Goal: Task Accomplishment & Management: Manage account settings

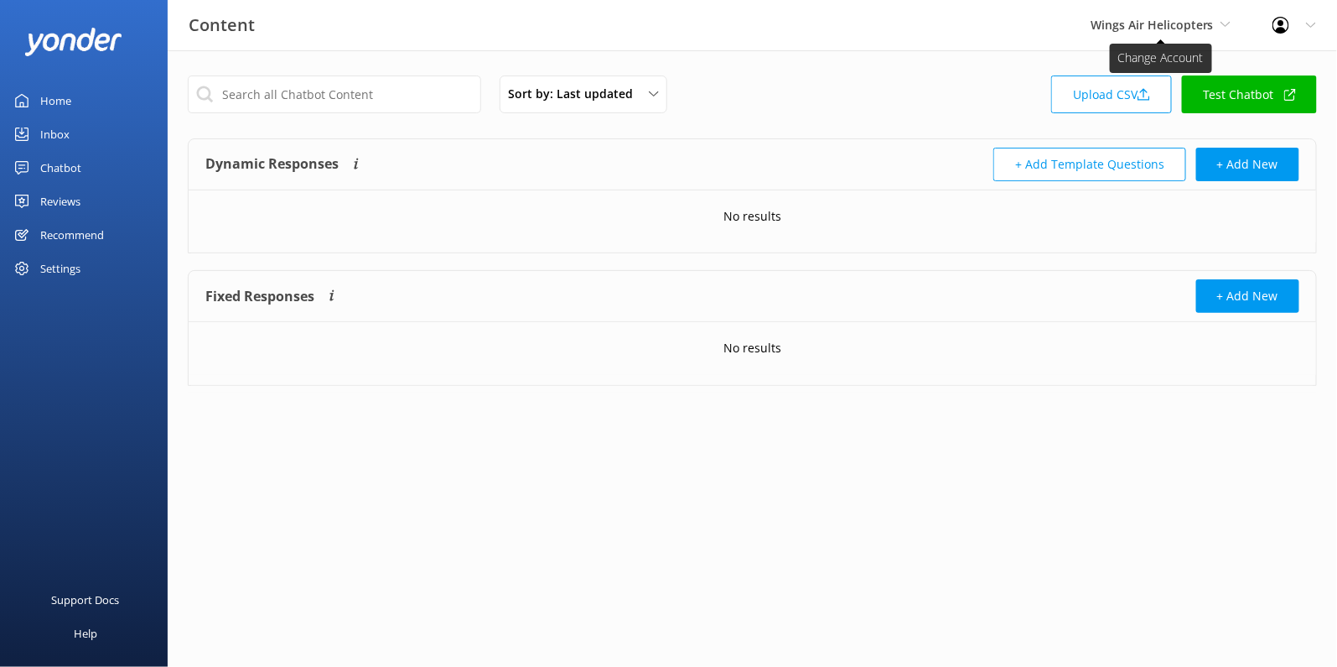
click at [1176, 29] on span "Wings Air Helicopters" at bounding box center [1152, 25] width 123 height 16
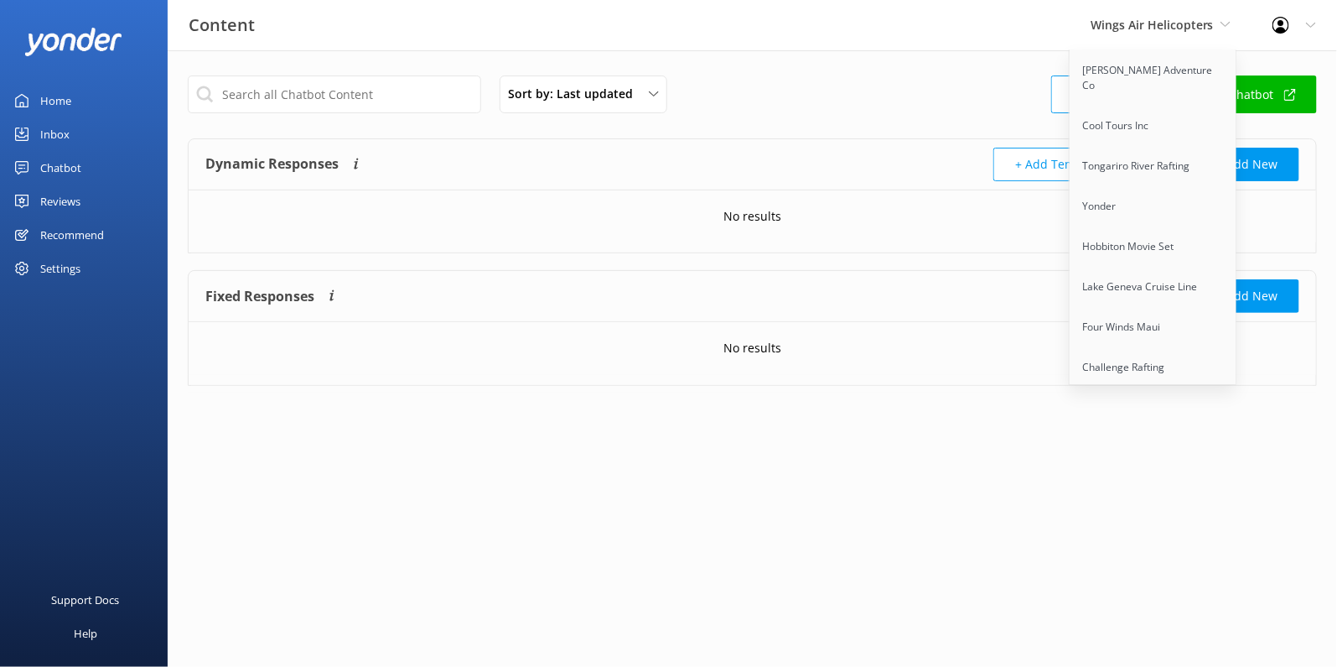
scroll to position [672, 0]
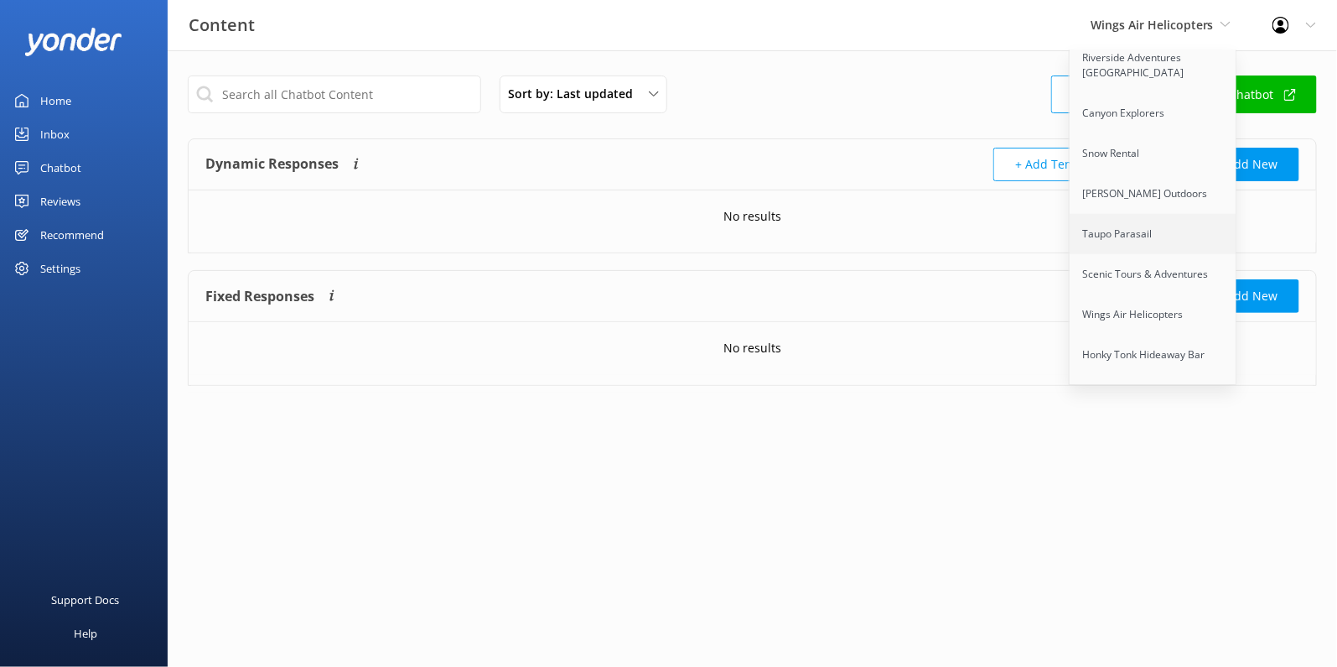
click at [1134, 214] on link "Taupo Parasail" at bounding box center [1154, 234] width 168 height 40
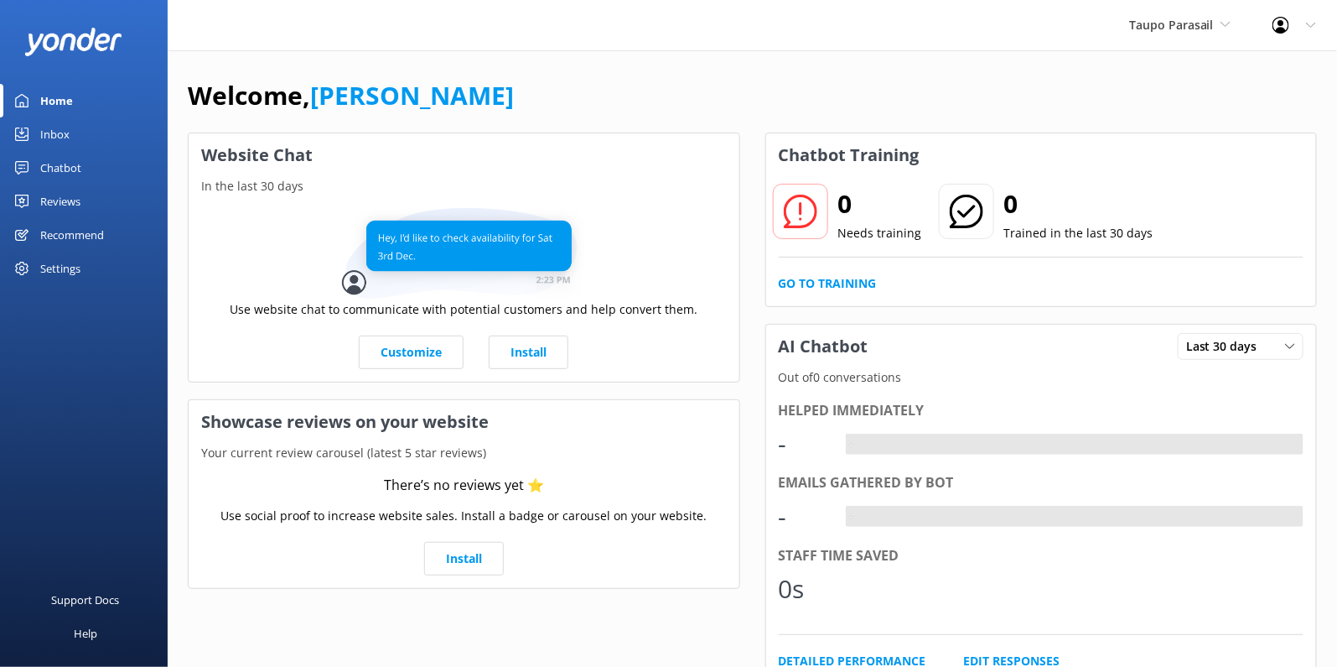
click at [67, 158] on div "Chatbot" at bounding box center [60, 168] width 41 height 34
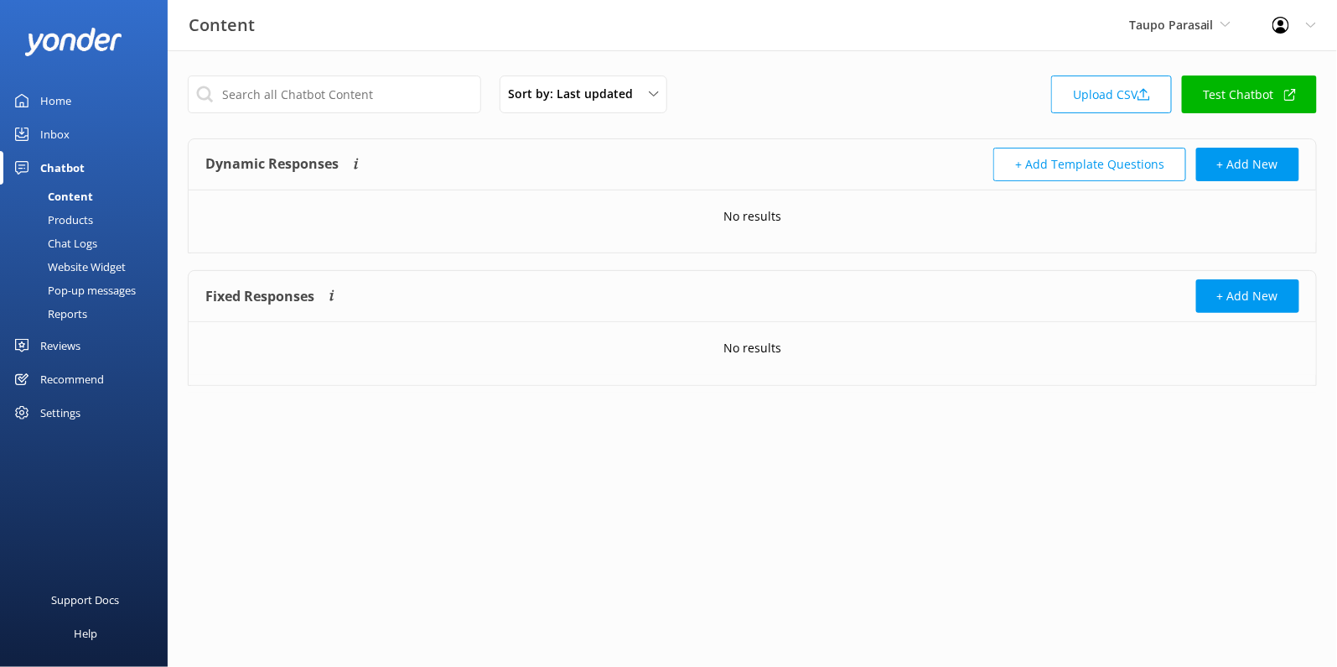
click at [78, 215] on div "Products" at bounding box center [51, 219] width 83 height 23
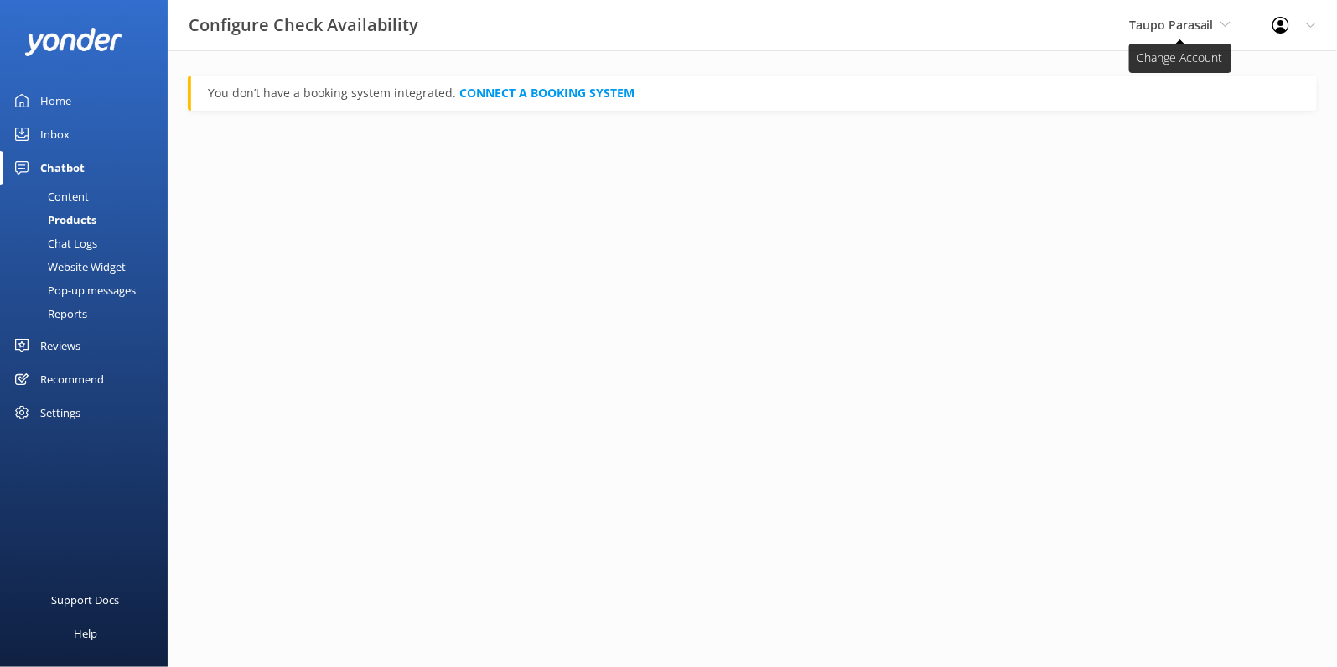
click at [1195, 27] on span "Taupo Parasail" at bounding box center [1171, 25] width 85 height 16
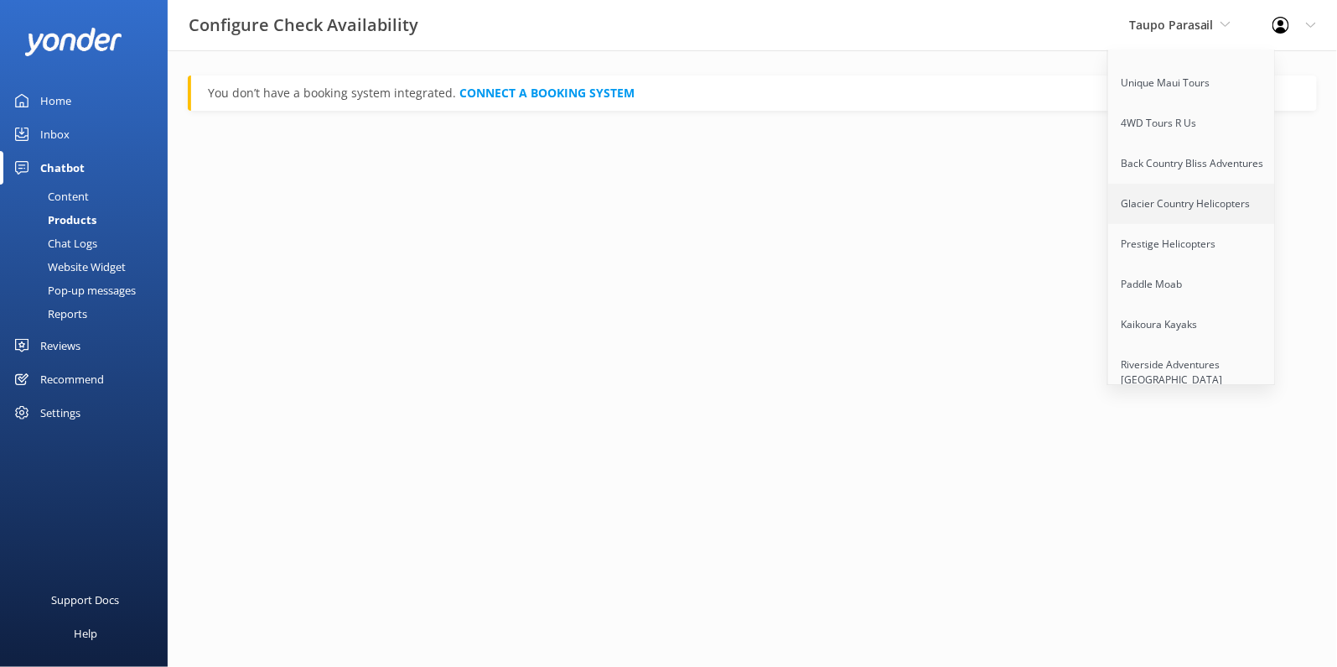
scroll to position [370, 0]
click at [1167, 221] on link "Prestige Helicopters" at bounding box center [1193, 239] width 168 height 40
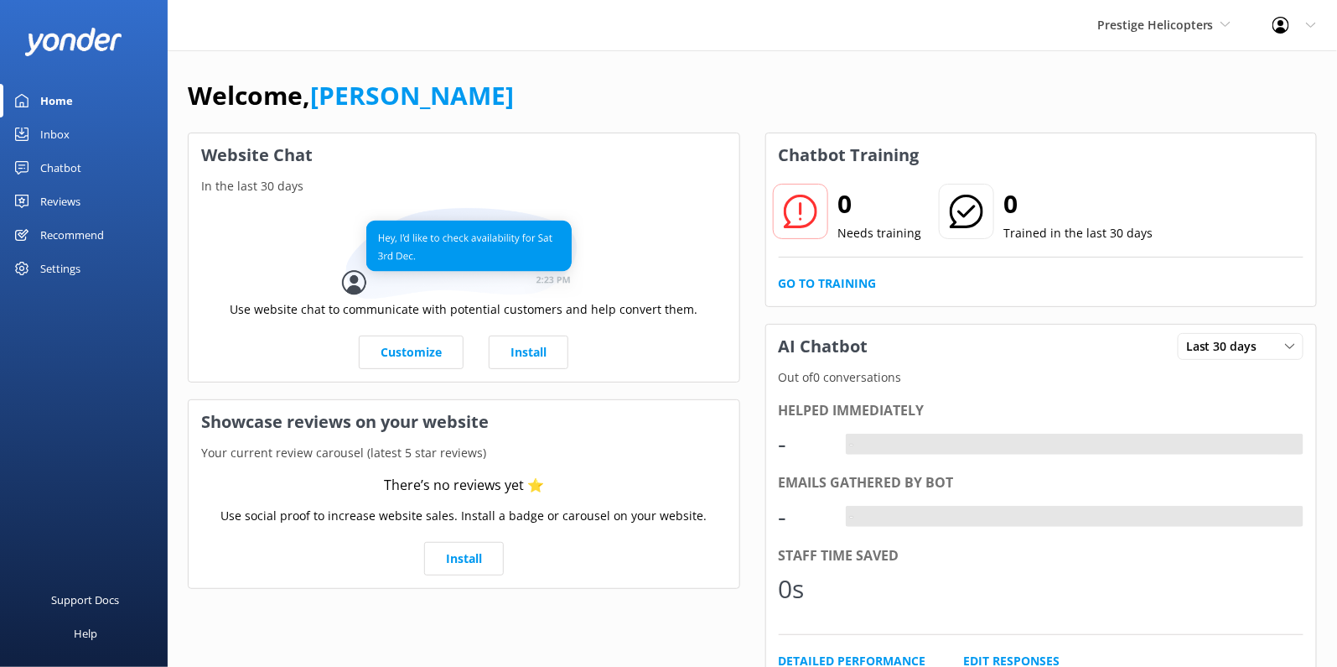
click at [71, 163] on div "Chatbot" at bounding box center [60, 168] width 41 height 34
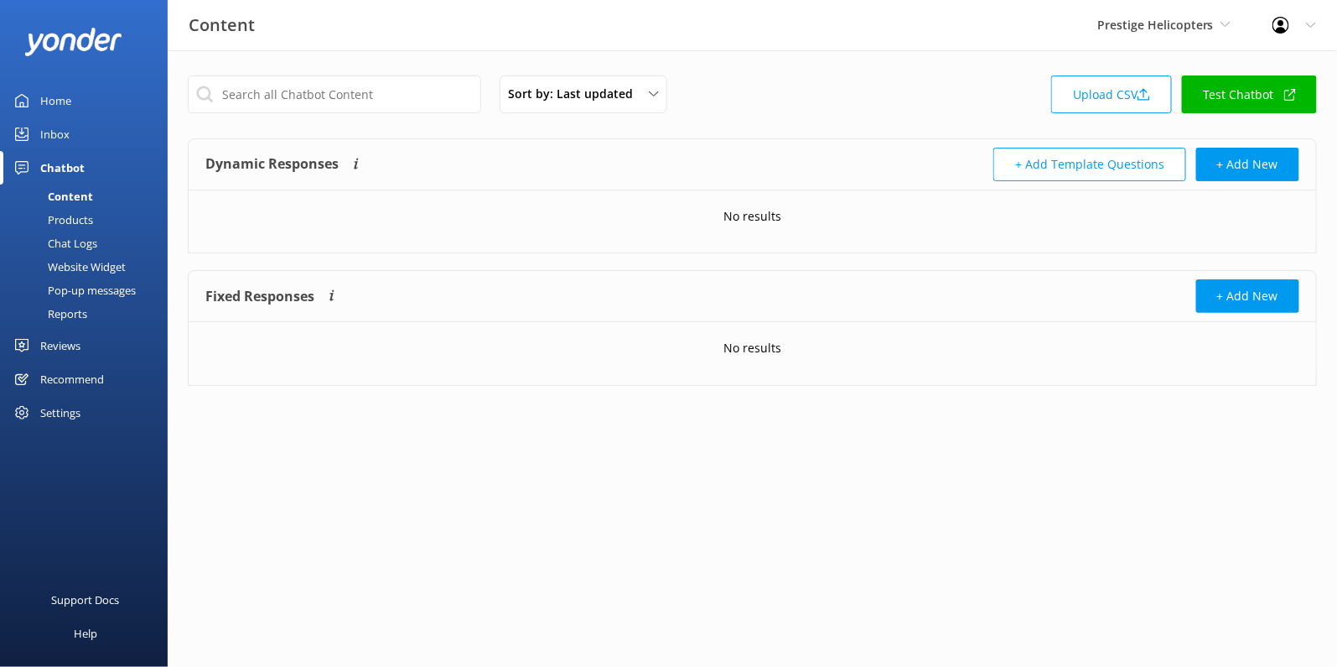
click at [69, 216] on div "Products" at bounding box center [51, 219] width 83 height 23
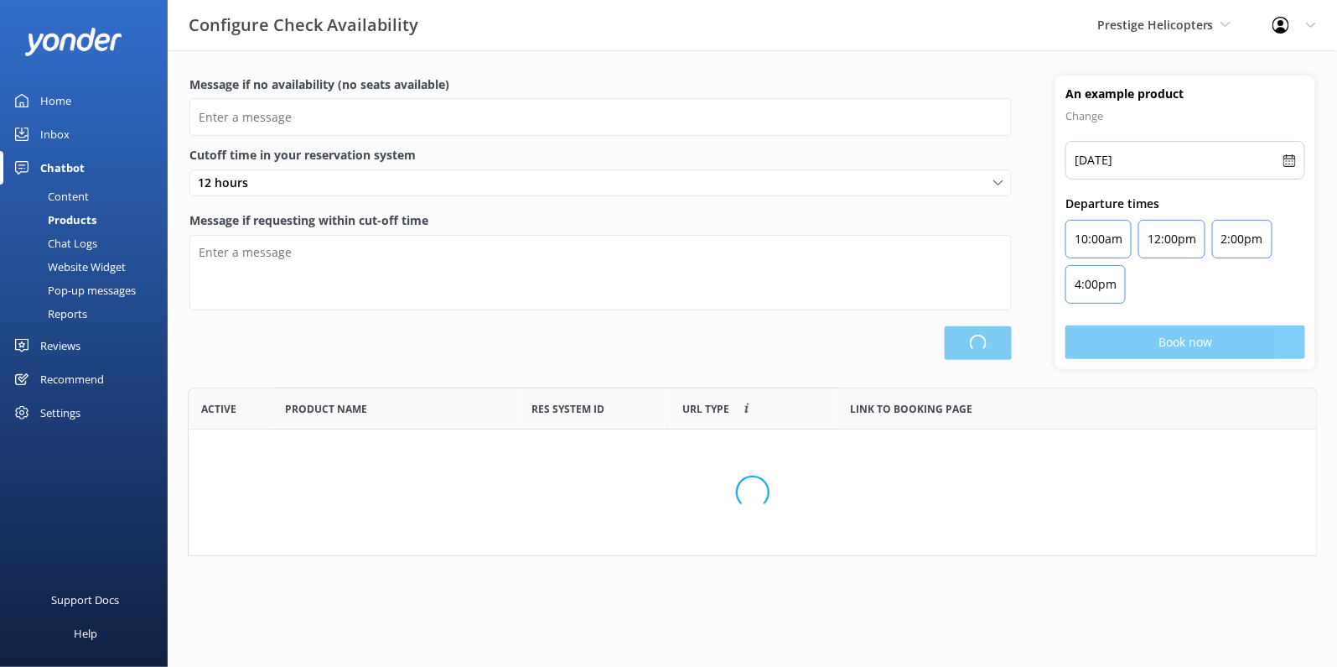
scroll to position [168, 1129]
type input "There are no seats available, please check an alternative day"
type textarea "Our online booking system closes {hours} prior to departure. Please contact us …"
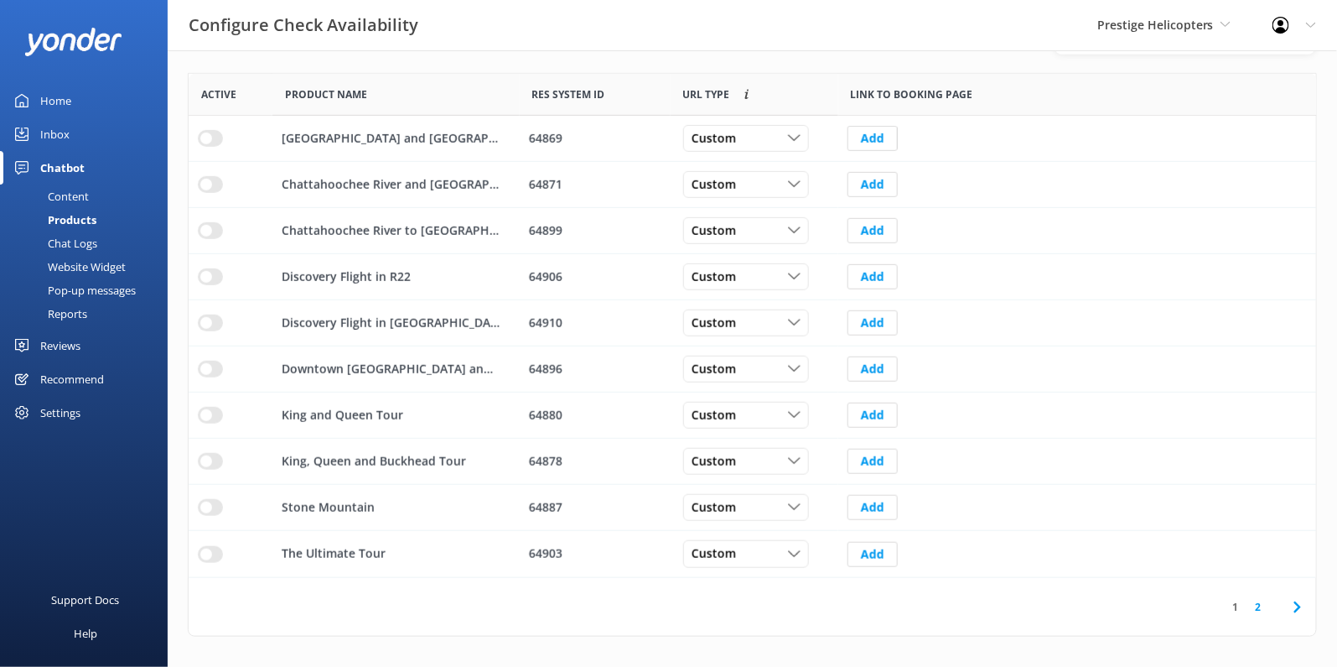
scroll to position [18, 0]
